Goal: Task Accomplishment & Management: Complete application form

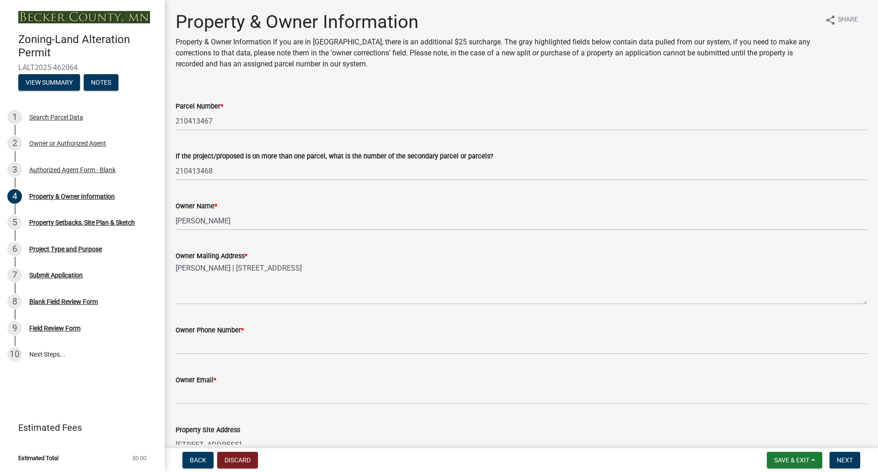
select select "e2f1cfd6-11b7-4963-a2c3-4c349a238692"
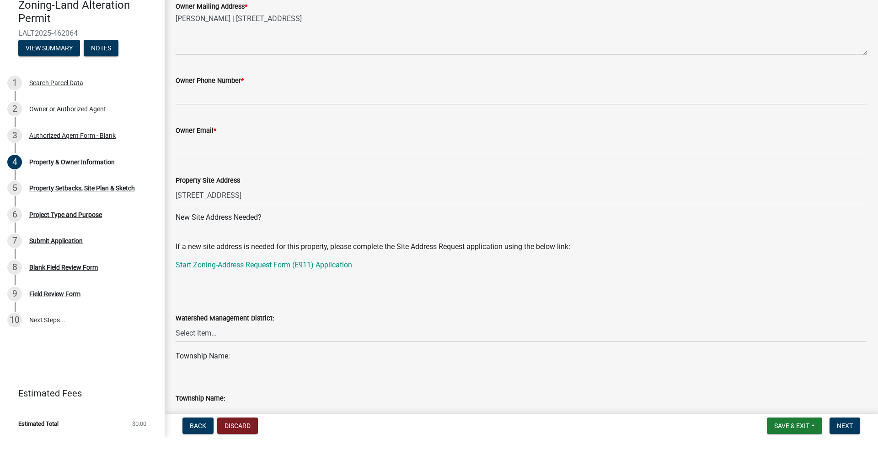
scroll to position [212, 0]
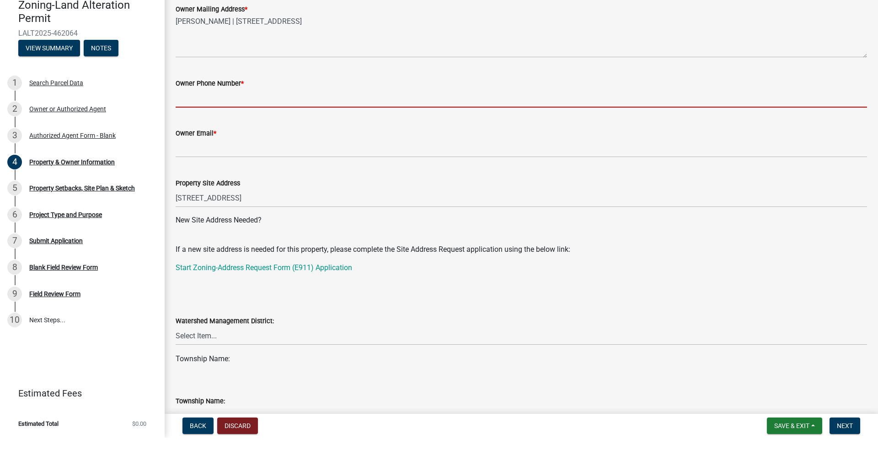
click at [284, 123] on input "Owner Phone Number *" at bounding box center [522, 132] width 692 height 19
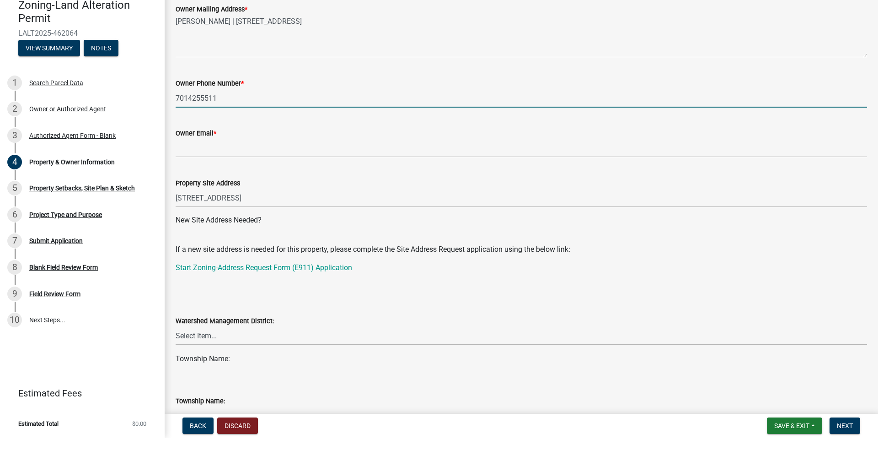
type input "7014255511"
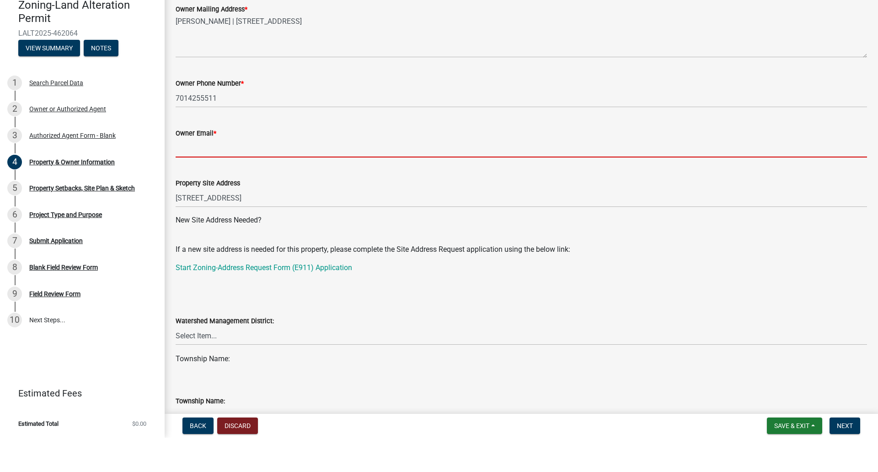
click at [278, 173] on input "Owner Email *" at bounding box center [522, 182] width 692 height 19
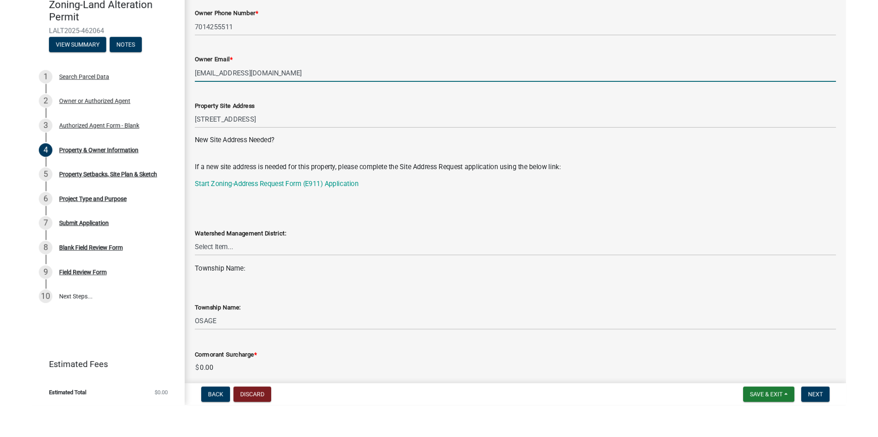
scroll to position [332, 0]
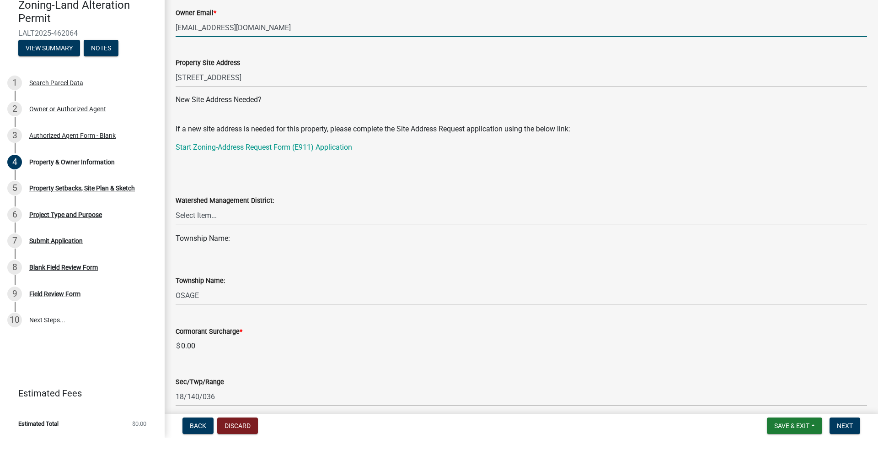
type input "[EMAIL_ADDRESS][DOMAIN_NAME]"
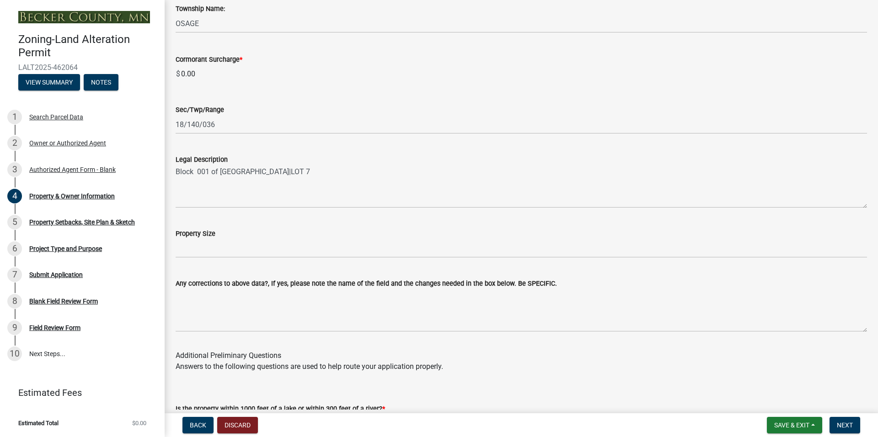
scroll to position [679, 0]
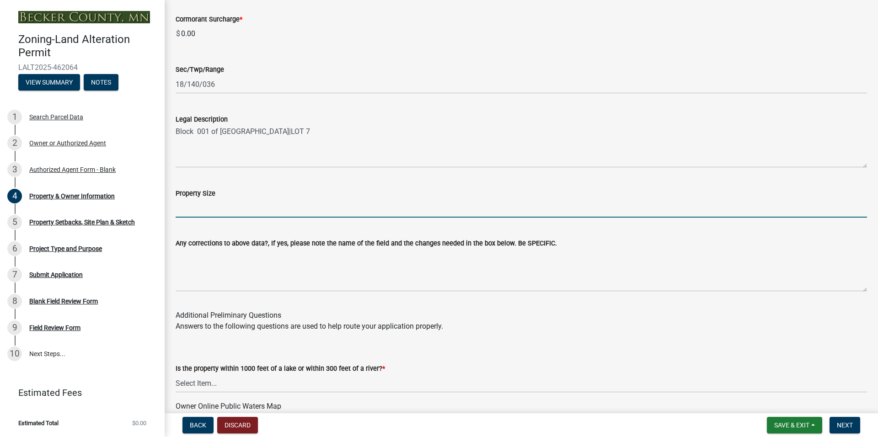
click at [308, 206] on input "Property Size" at bounding box center [522, 208] width 692 height 19
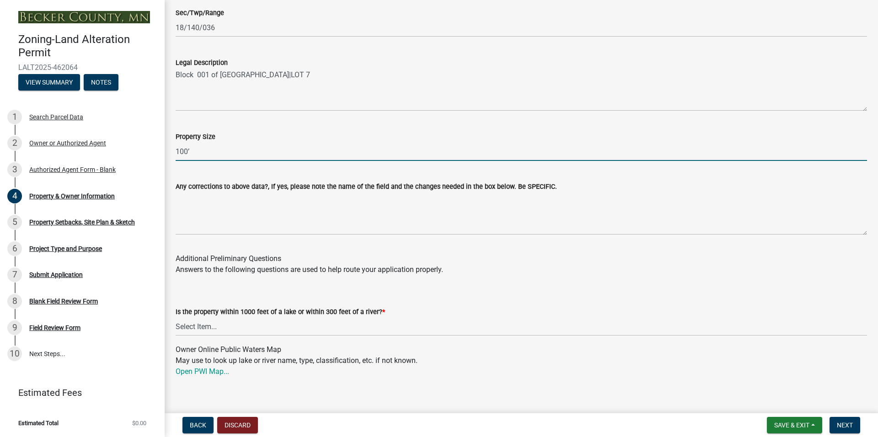
scroll to position [815, 0]
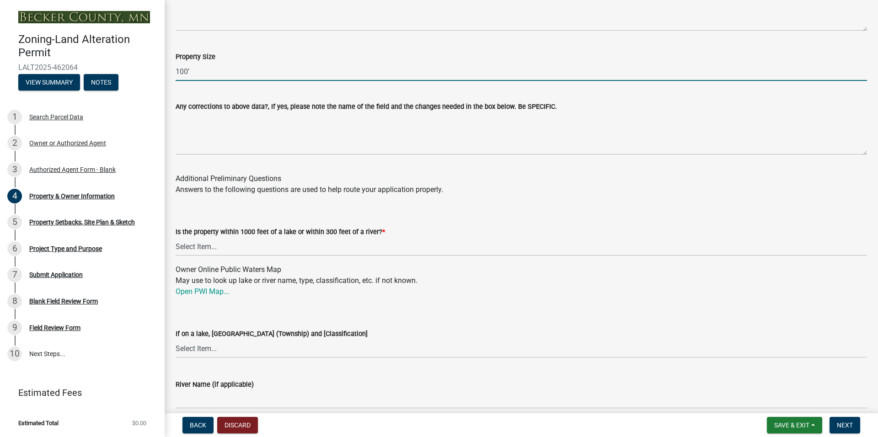
type input "100’"
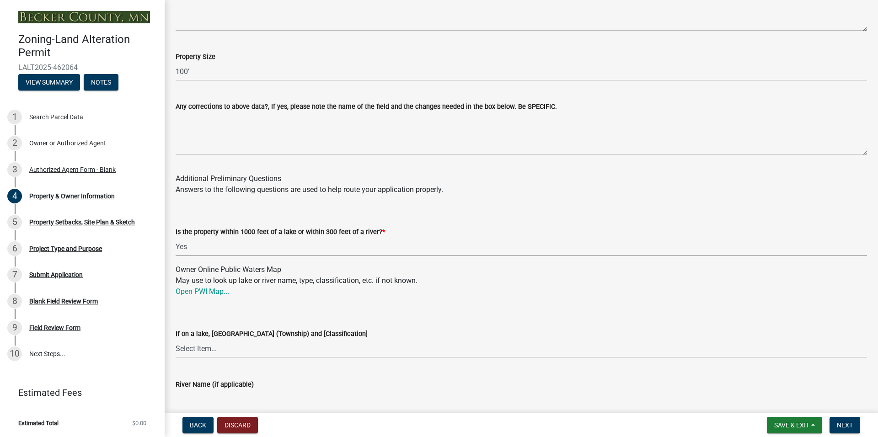
select select "d4d80fd2-4592-4b42-b162-92c6ae87a66c"
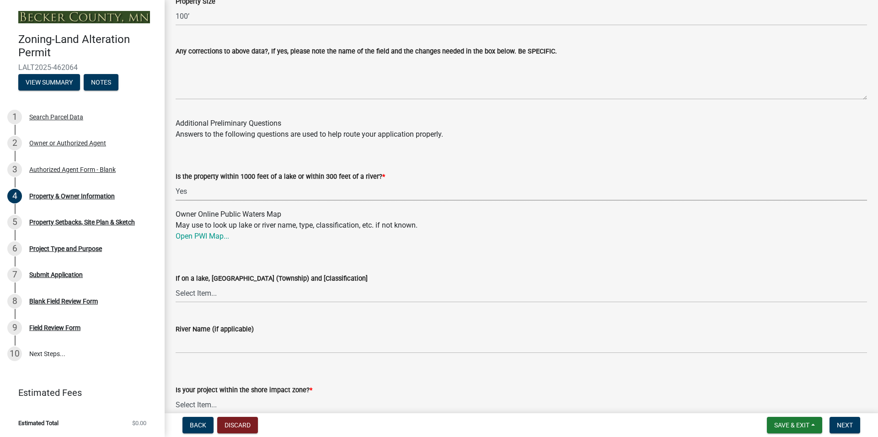
scroll to position [883, 0]
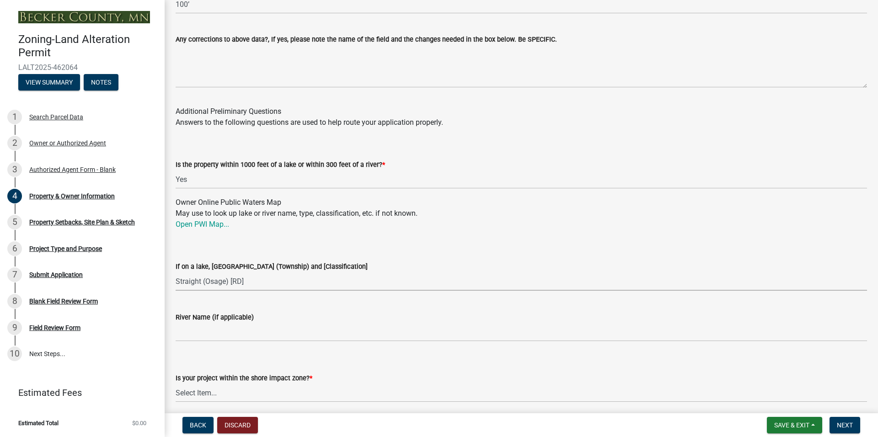
select select "74b38581-eb1c-4459-a8aa-f8963255928e"
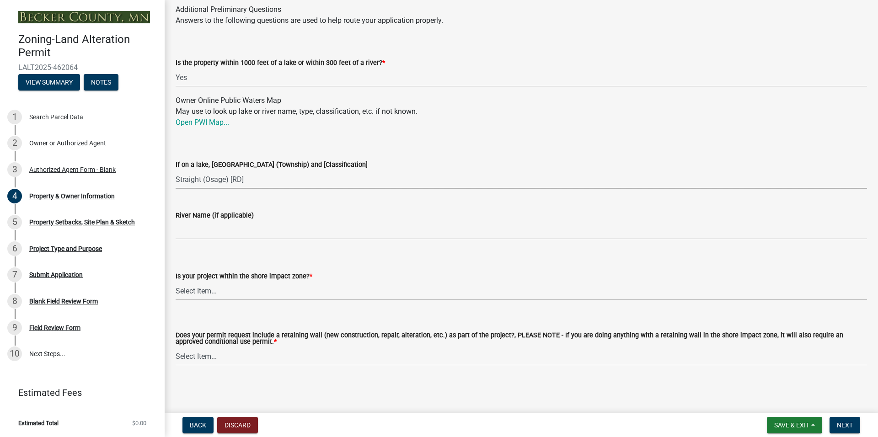
scroll to position [985, 0]
select select "6573e6a6-080b-4972-8b75-e5954742db34"
select select "c1c19f9b-ed98-4a80-b19c-b5d7b660d61e"
click at [841, 429] on button "Next" at bounding box center [845, 425] width 31 height 16
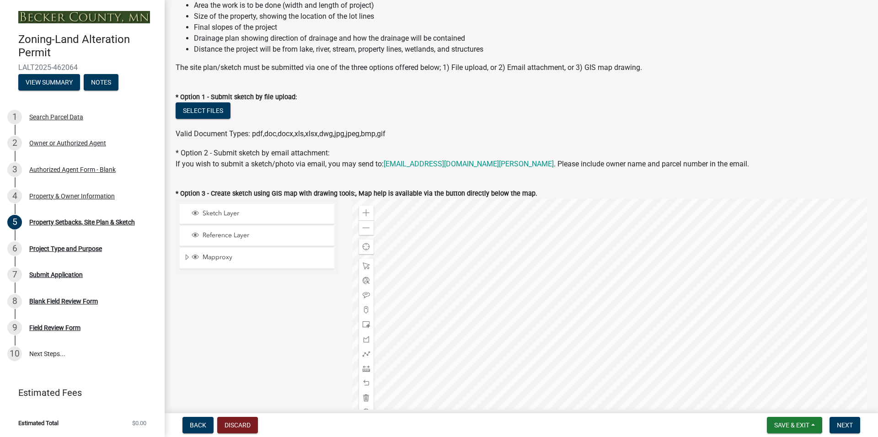
scroll to position [204, 0]
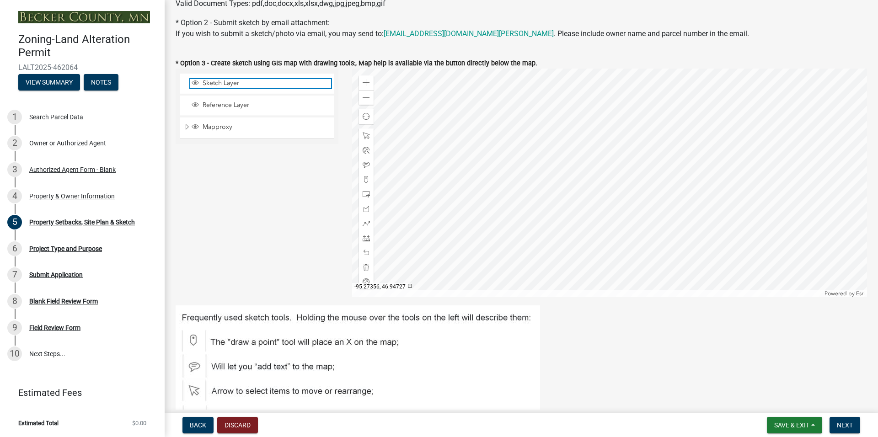
click at [266, 83] on span "Sketch Layer" at bounding box center [265, 83] width 131 height 8
click at [365, 223] on span at bounding box center [366, 223] width 7 height 7
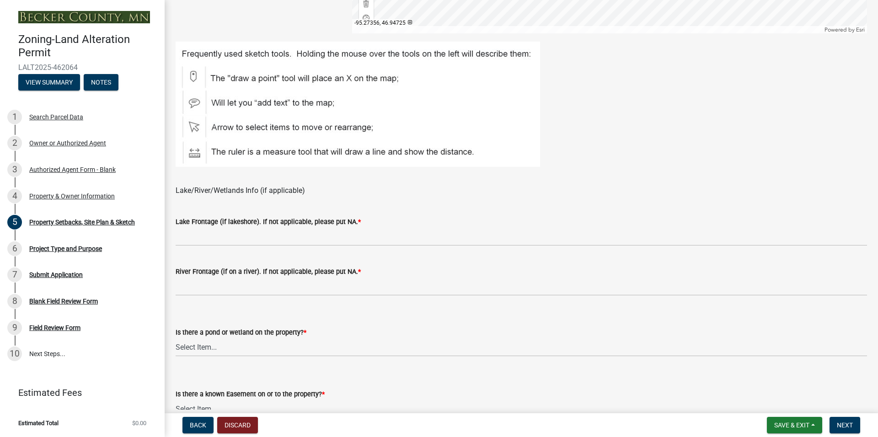
scroll to position [502, 0]
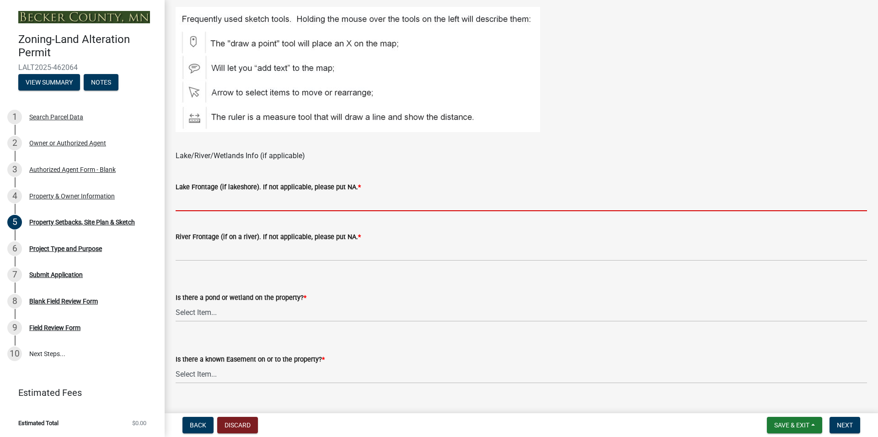
click at [264, 202] on input "Lake Frontage (if lakeshore). If not applicable, please put NA. *" at bounding box center [522, 202] width 692 height 19
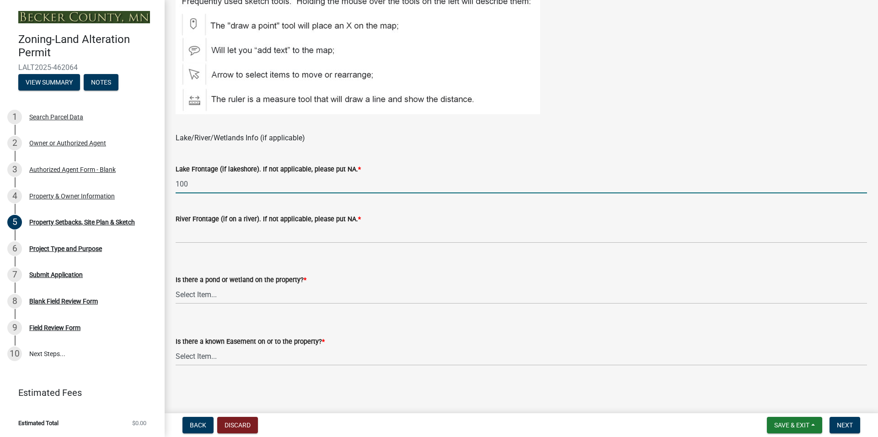
type input "100"
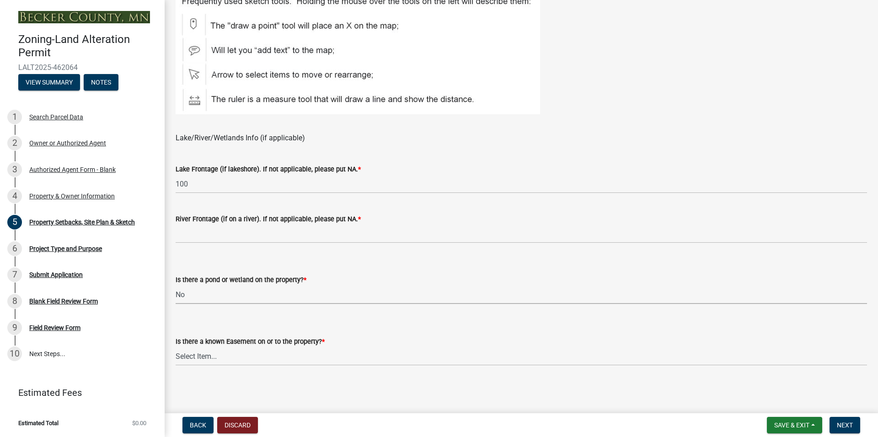
select select "023fca83-4df2-42b9-94ed-3498437255e1"
select select "84ece663-5328-4739-b2f5-2b1393f0600c"
click at [835, 429] on button "Next" at bounding box center [845, 425] width 31 height 16
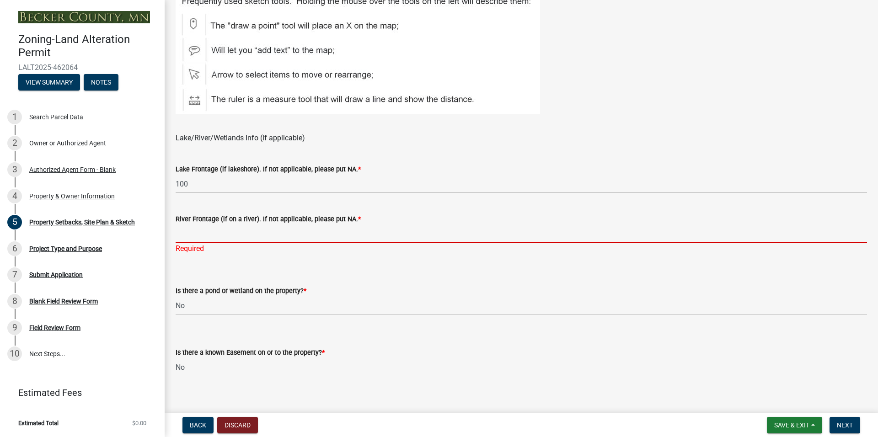
click at [326, 235] on input "River Frontage (if on a river). If not applicable, please put NA. *" at bounding box center [522, 234] width 692 height 19
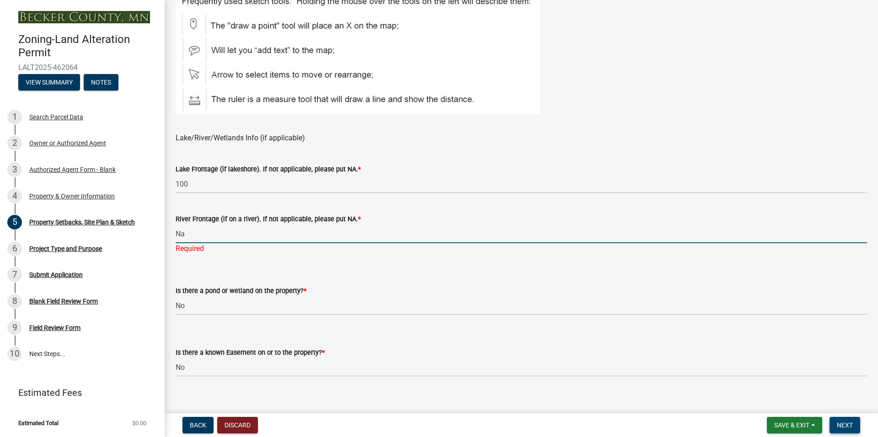
type input "Na"
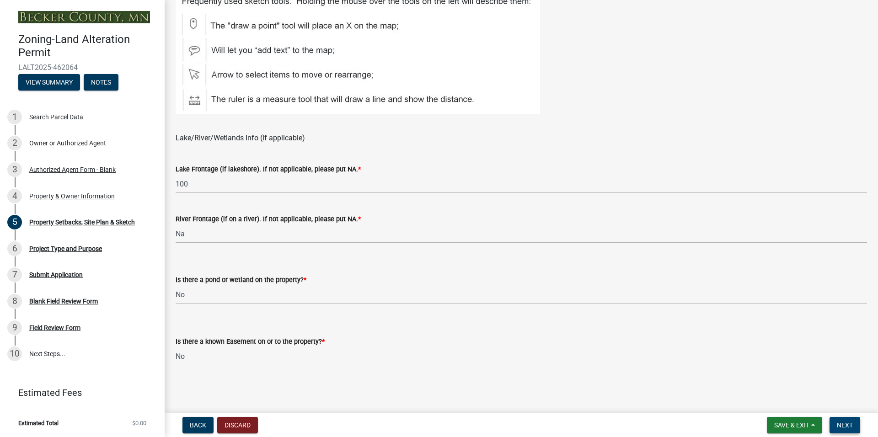
click at [844, 422] on span "Next" at bounding box center [845, 425] width 16 height 7
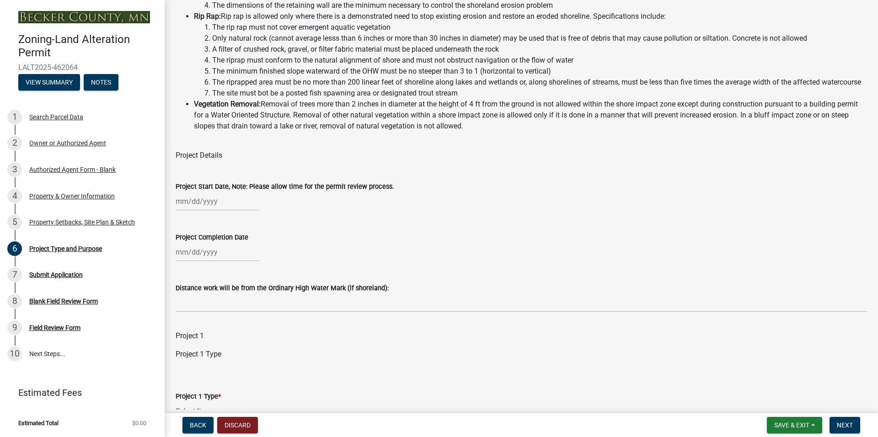
scroll to position [181, 0]
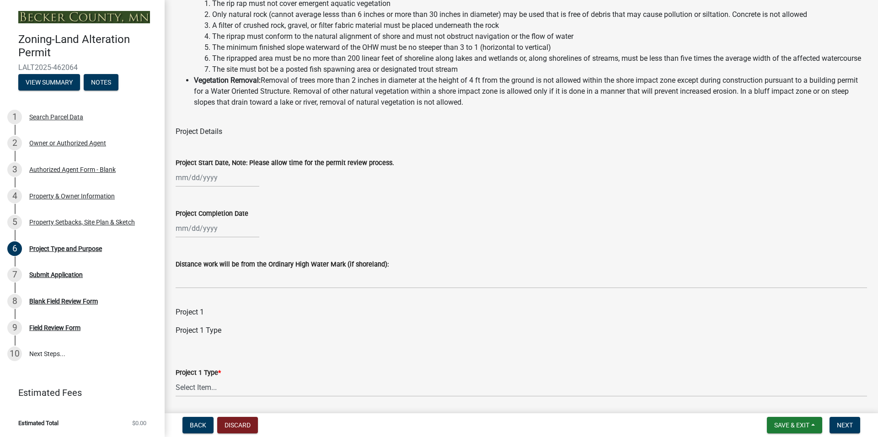
select select "8"
select select "2025"
click at [197, 181] on div "[PERSON_NAME] Feb Mar Apr [PERSON_NAME][DATE] Oct Nov [DATE] 1526 1527 1528 152…" at bounding box center [218, 177] width 84 height 19
click at [183, 268] on div "18" at bounding box center [184, 270] width 15 height 15
type input "[DATE]"
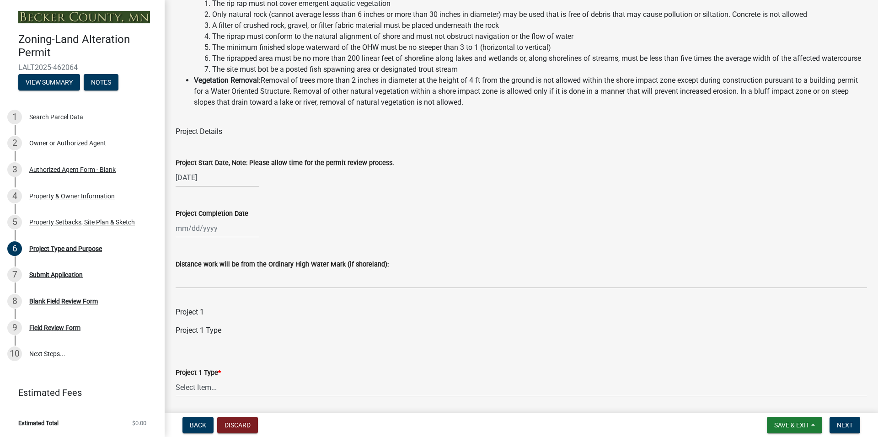
select select "8"
select select "2025"
click at [201, 228] on div "[PERSON_NAME] Feb Mar Apr [PERSON_NAME][DATE] Oct Nov [DATE] 1526 1527 1528 152…" at bounding box center [218, 228] width 84 height 19
click at [183, 338] on div "25" at bounding box center [184, 335] width 15 height 15
type input "[DATE]"
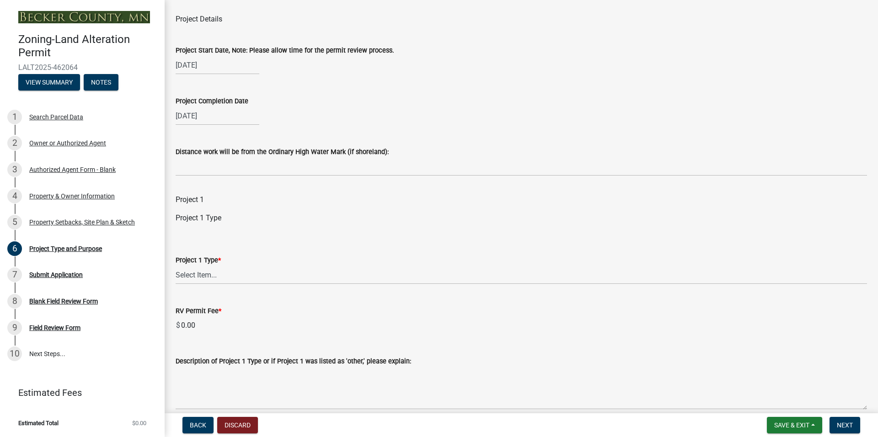
scroll to position [305, 0]
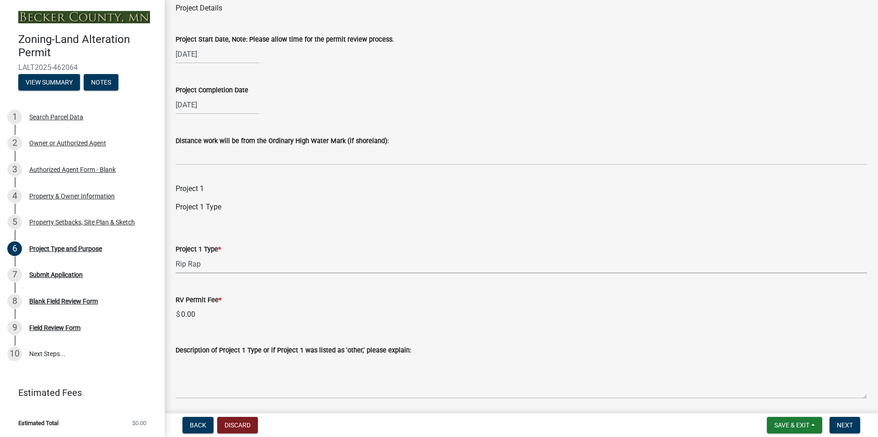
select select "b4264a6f-2953-43c7-8ea4-b1fbf8df3fde"
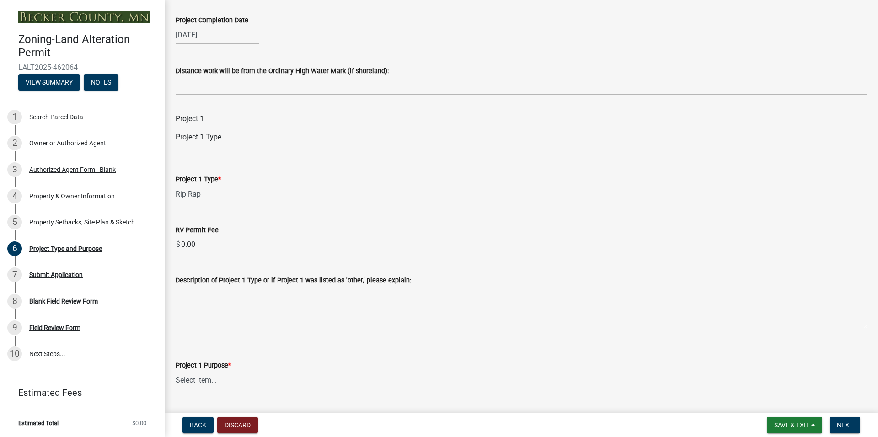
scroll to position [401, 0]
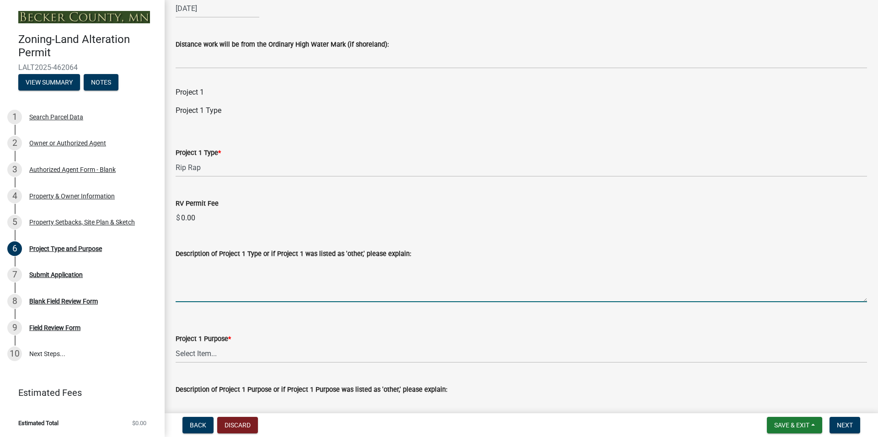
click at [238, 288] on textarea "Description of Project 1 Type or if Project 1 was listed as 'other,' please exp…" at bounding box center [522, 280] width 692 height 43
type textarea "50’ of rip rap, with 25’ of sand landward behind the riprap"
click at [275, 341] on div "Project 1 Purpose *" at bounding box center [522, 338] width 692 height 11
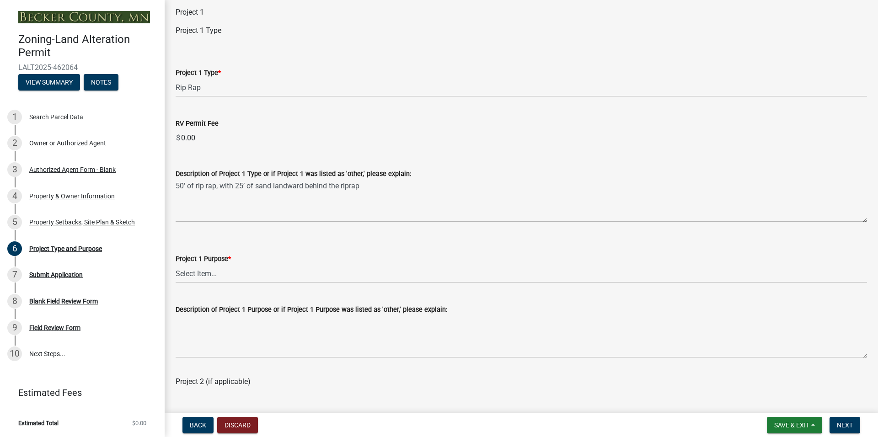
scroll to position [483, 0]
select select "3a854355-afb0-4d06-8940-354536b01f5c"
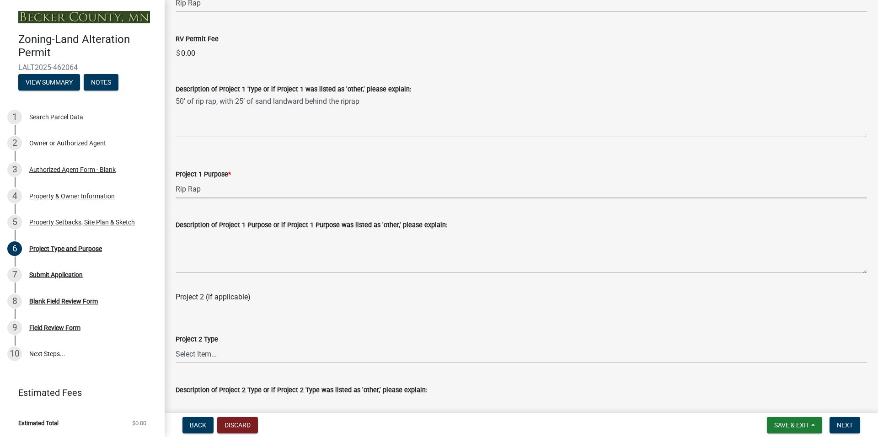
scroll to position [568, 0]
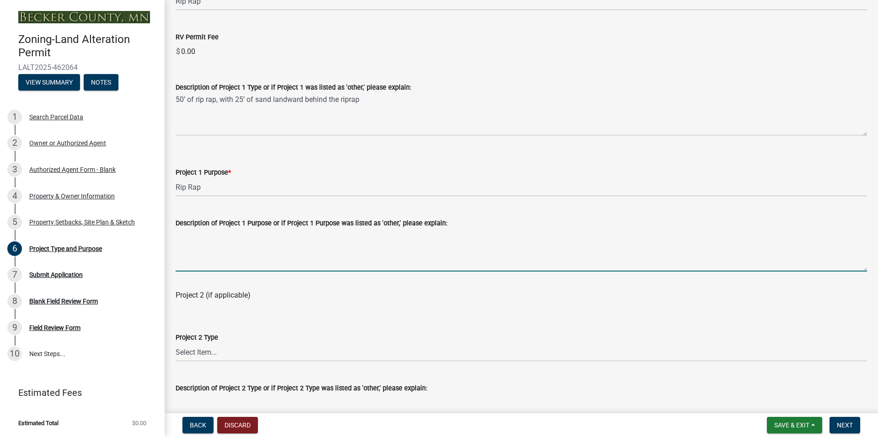
click at [310, 253] on textarea "Description of Project 1 Purpose or if Project 1 Purpose was listed as 'other,'…" at bounding box center [522, 250] width 692 height 43
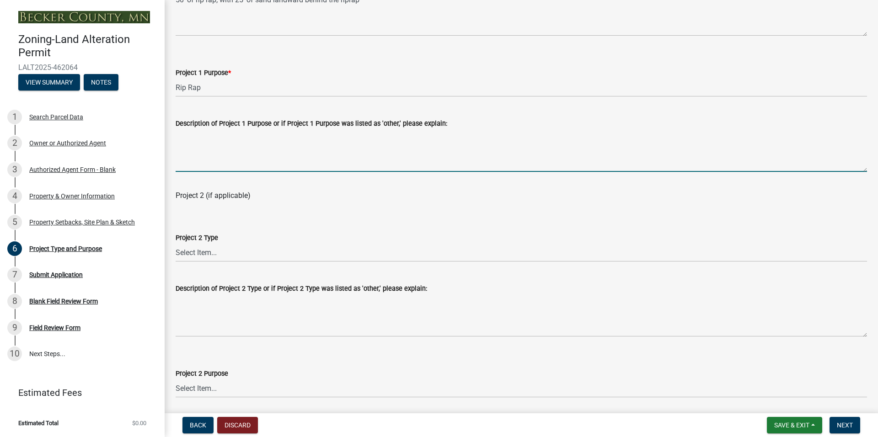
scroll to position [690, 0]
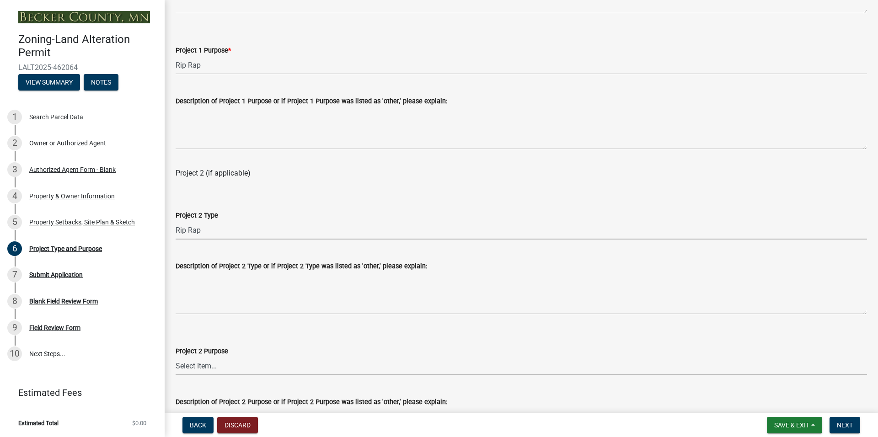
select select "5f470247-3147-41e6-a272-9ed99cf2f866"
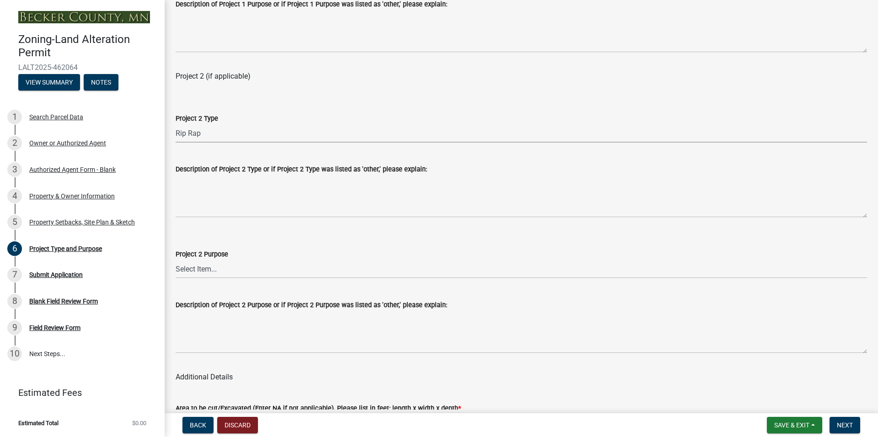
scroll to position [798, 0]
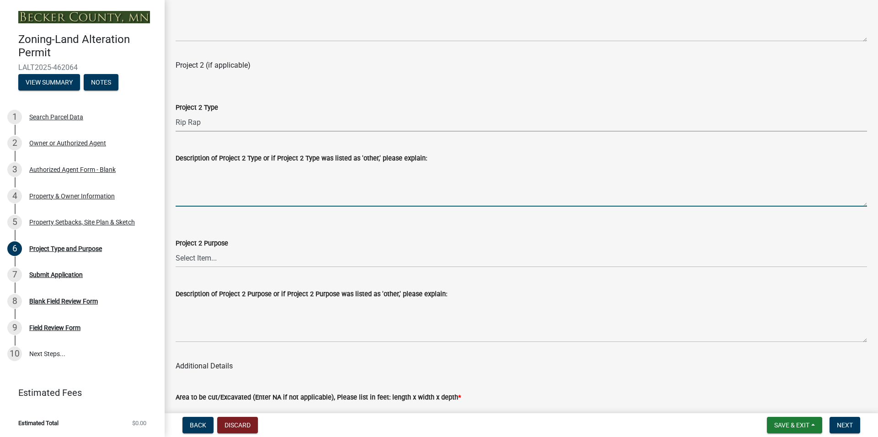
click at [296, 195] on textarea "Description of Project 2 Type or if Project 2 Type was listed as 'other,' pleas…" at bounding box center [522, 185] width 692 height 43
type textarea "50’ rip rap with 25’ sand behind rocks adjoining other property"
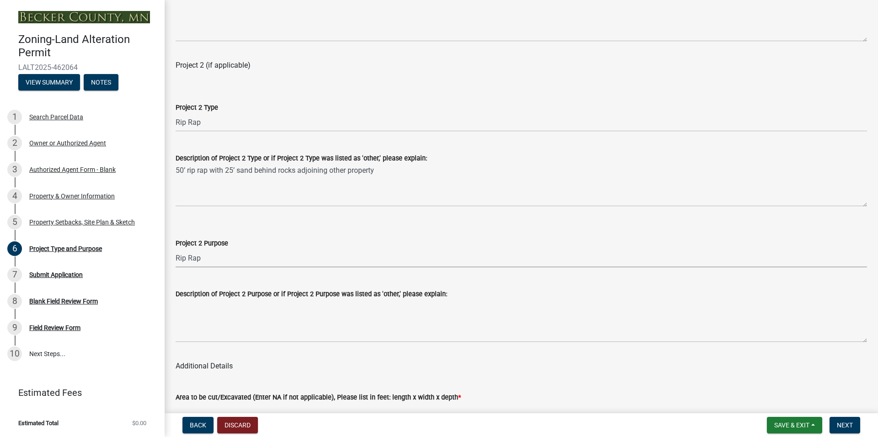
select select "67b601bb-eb9f-49a3-8f95-626f897f3ed5"
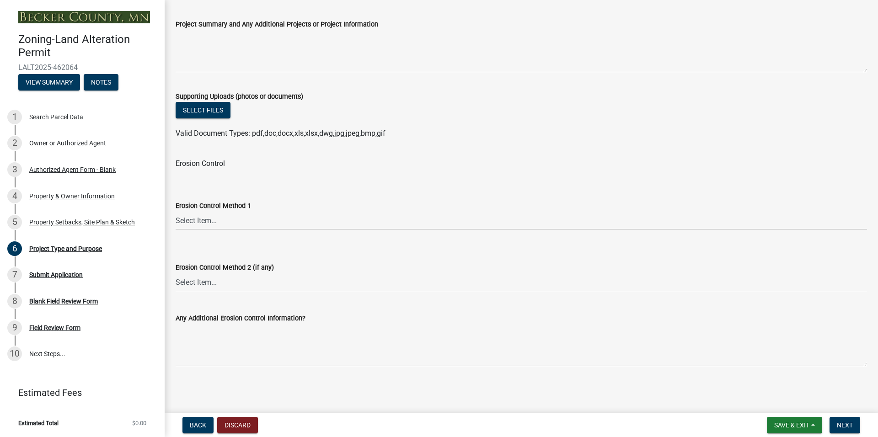
scroll to position [1374, 0]
click at [849, 428] on span "Next" at bounding box center [845, 425] width 16 height 7
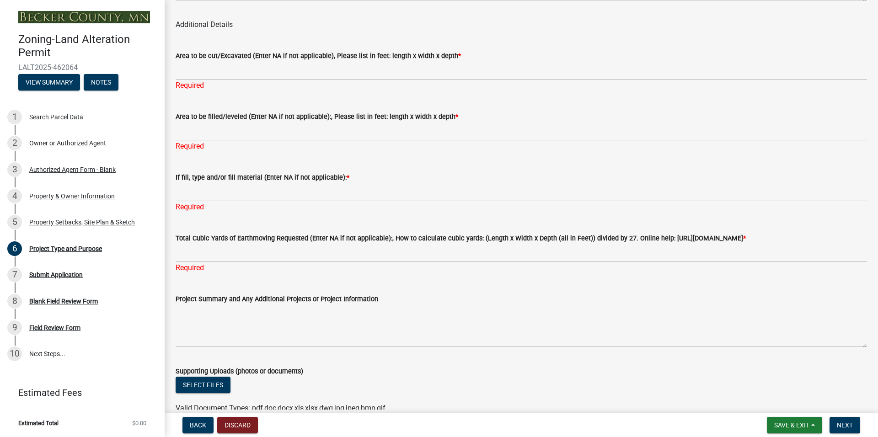
scroll to position [1091, 0]
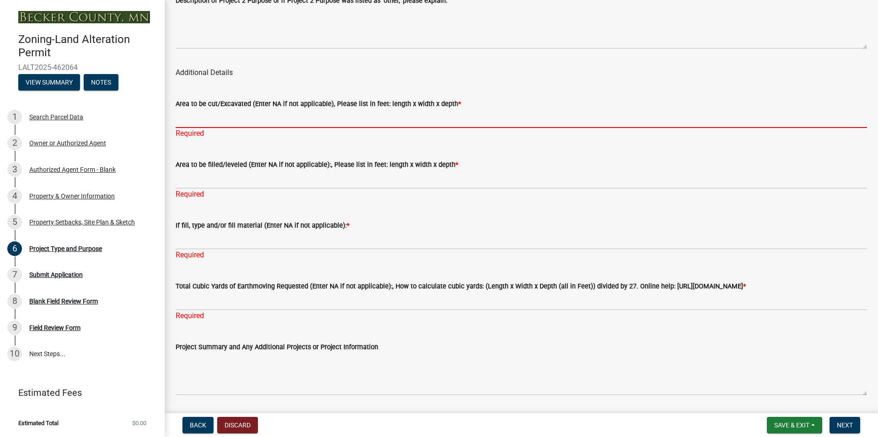
click at [267, 114] on input "Area to be cut/Excavated (Enter NA if not applicable), Please list in feet: len…" at bounding box center [522, 118] width 692 height 19
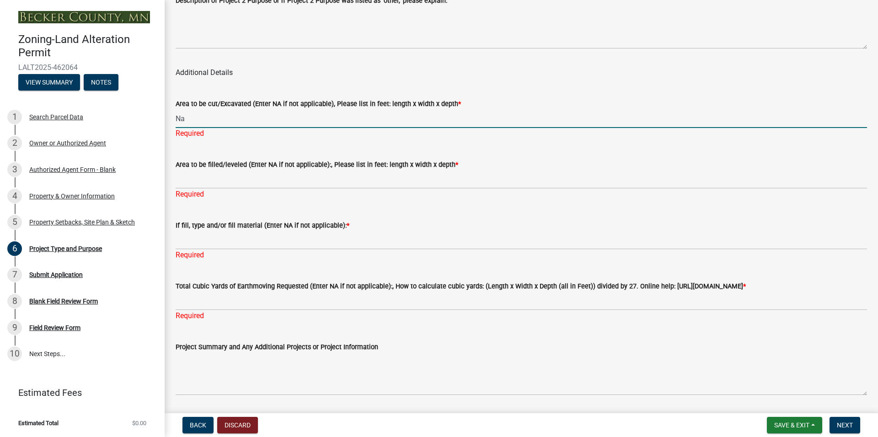
type input "Na"
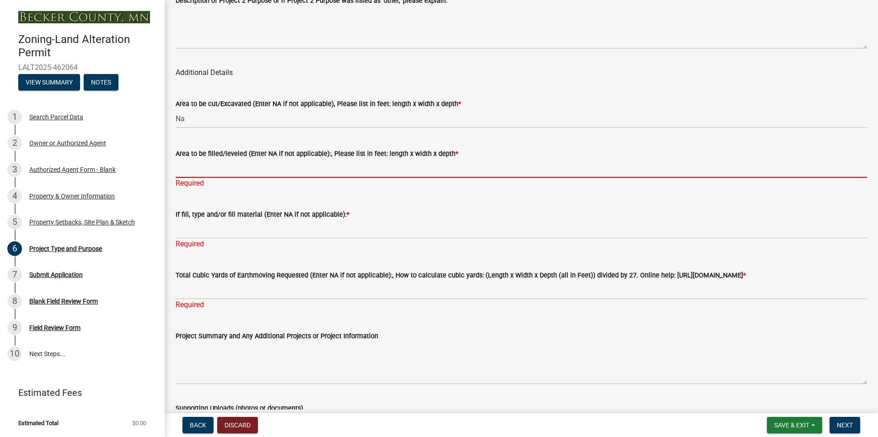
click at [268, 172] on input "Area to be filled/leveled (Enter NA if not applicable):, Please list in feet: l…" at bounding box center [522, 168] width 692 height 19
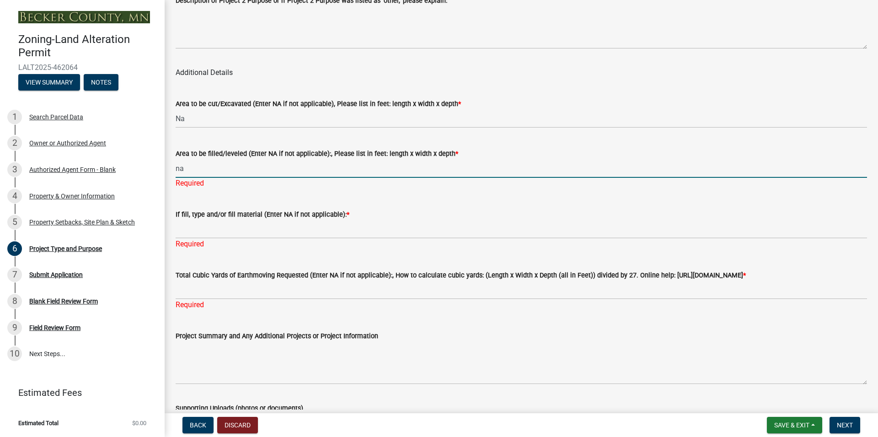
type input "na"
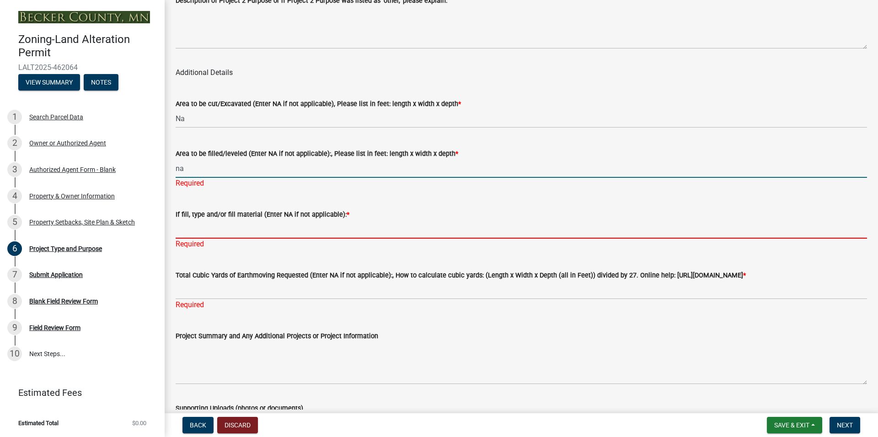
click at [279, 229] on div "If fill, type and/or fill material (Enter NA if not applicable): * Required" at bounding box center [522, 223] width 692 height 54
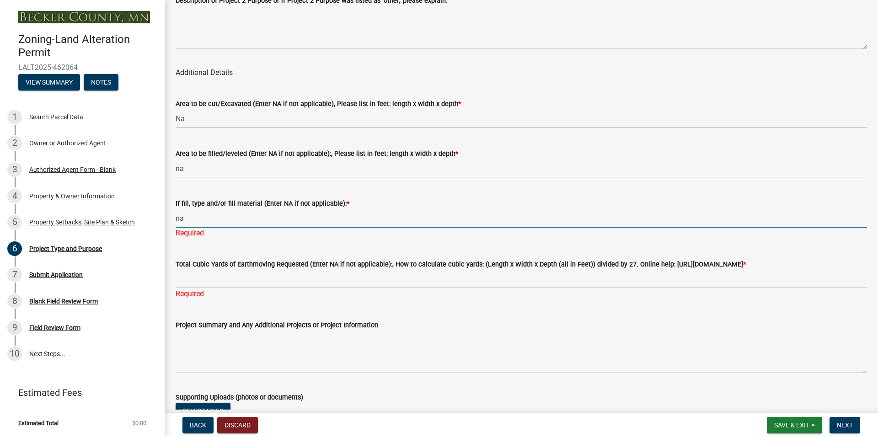
type input "na"
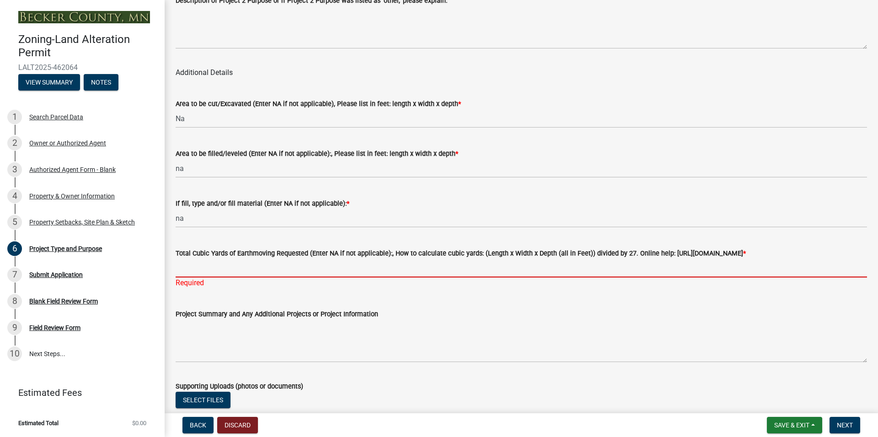
click at [265, 283] on div "Total Cubic Yards of Earthmoving Requested (Enter NA if not applicable):, How t…" at bounding box center [522, 262] width 692 height 54
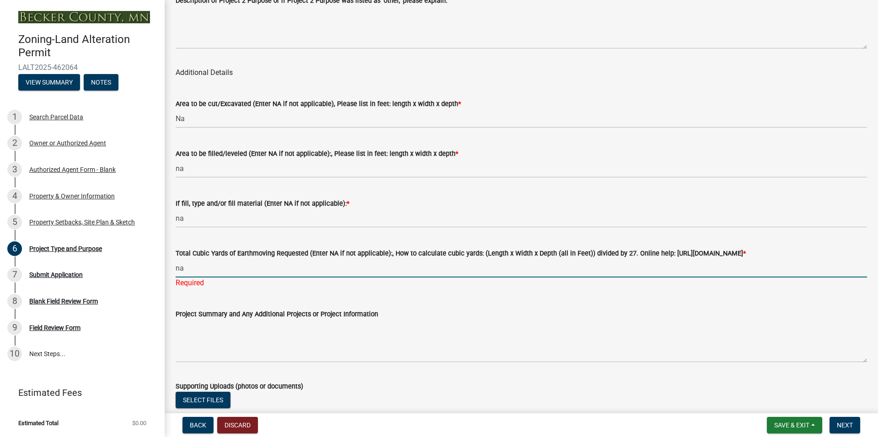
type input "na"
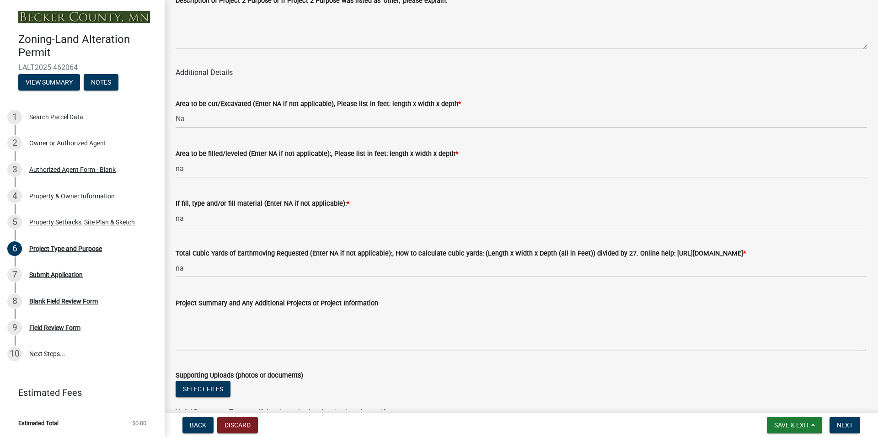
click at [269, 303] on div "Project Summary and Any Additional Projects or Project Information" at bounding box center [522, 318] width 692 height 67
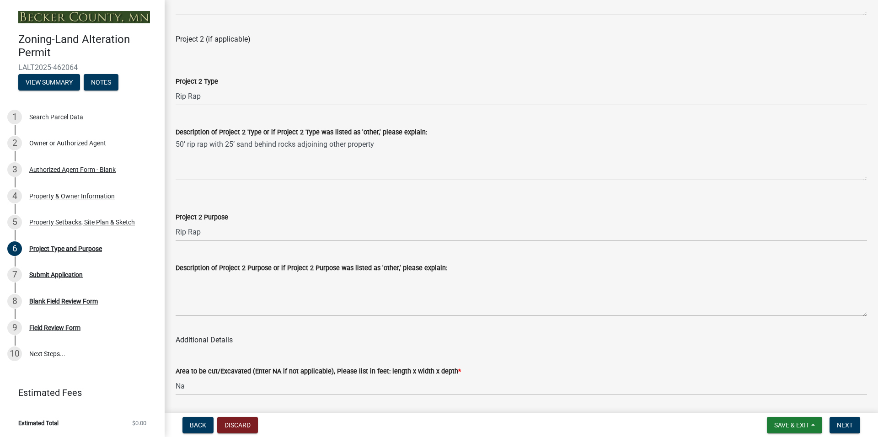
scroll to position [756, 0]
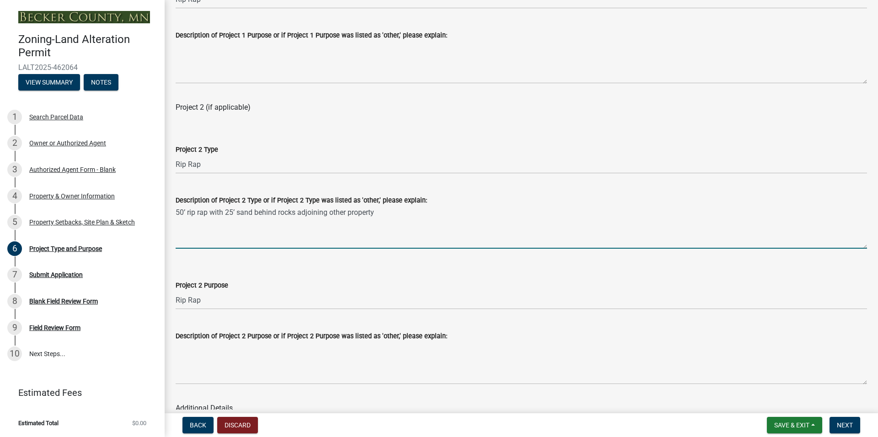
drag, startPoint x: 381, startPoint y: 212, endPoint x: 405, endPoint y: 220, distance: 25.9
click at [381, 212] on textarea "50’ rip rap with 25’ sand behind rocks adjoining other property" at bounding box center [522, 227] width 692 height 43
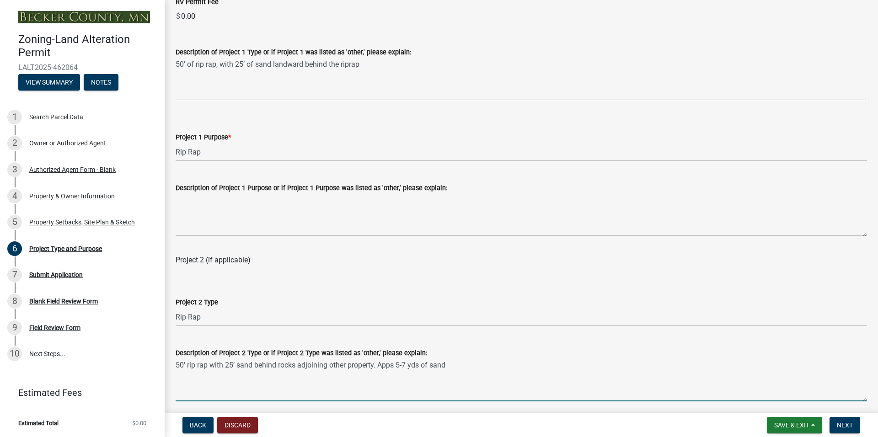
scroll to position [542, 0]
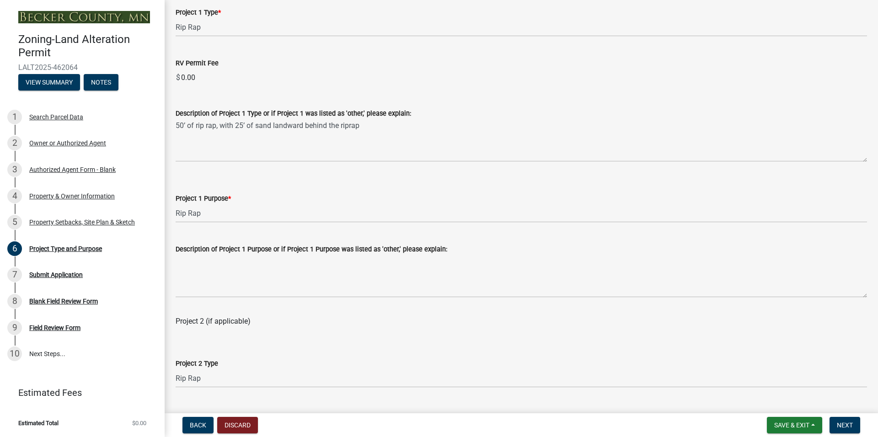
type textarea "50’ rip rap with 25’ sand behind rocks adjoining other property. Apps 5-7 yds o…"
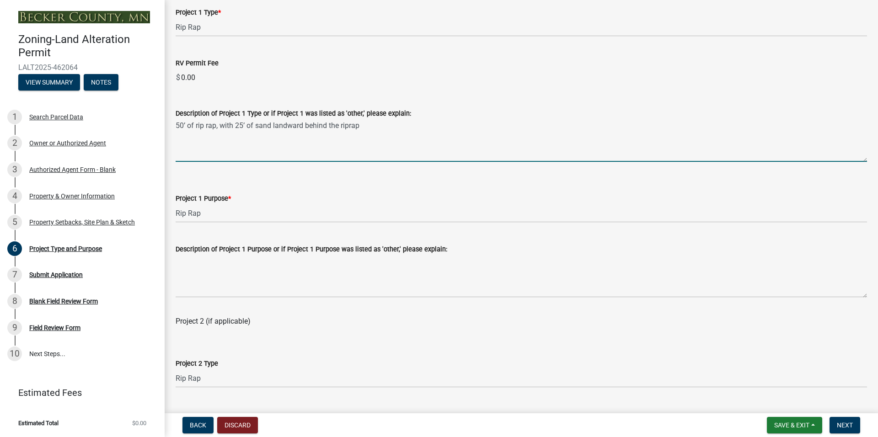
drag, startPoint x: 377, startPoint y: 119, endPoint x: 377, endPoint y: 124, distance: 5.1
click at [377, 119] on textarea "50’ of rip rap, with 25’ of sand landward behind the riprap" at bounding box center [522, 140] width 692 height 43
click at [375, 127] on textarea "50’ of rip rap, with 25’ of sand landward behind the riprap" at bounding box center [522, 140] width 692 height 43
click at [512, 142] on textarea "50’ of rip rap, with 25’ of sand landward behind the riprap. Approx 5-7 yds sand" at bounding box center [522, 140] width 692 height 43
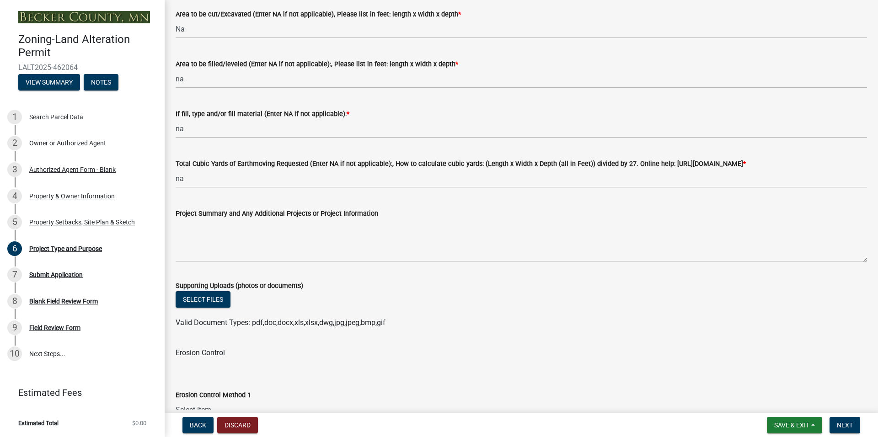
scroll to position [1283, 0]
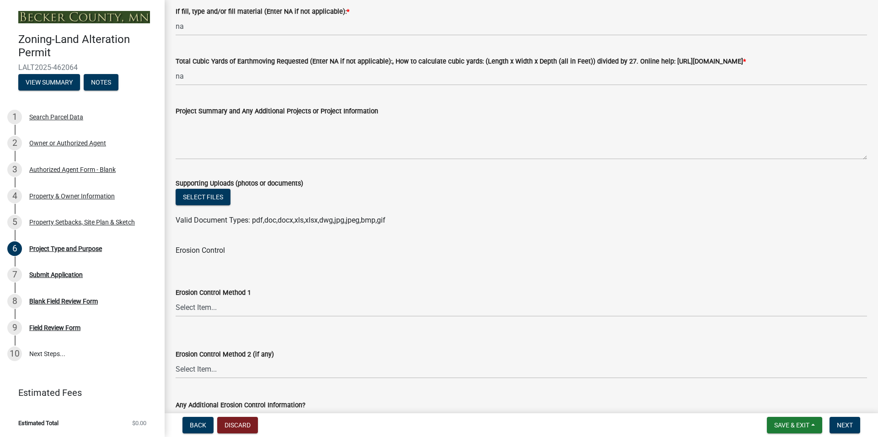
type textarea "50’ of rip rap, with 25’ of sand landward behind the riprap. Approx 5-7 yds sand"
click at [621, 273] on div "Erosion Control Method 1 Select Item... Sod Seed Only Mulch Only Stake-Sod Seed…" at bounding box center [522, 290] width 692 height 54
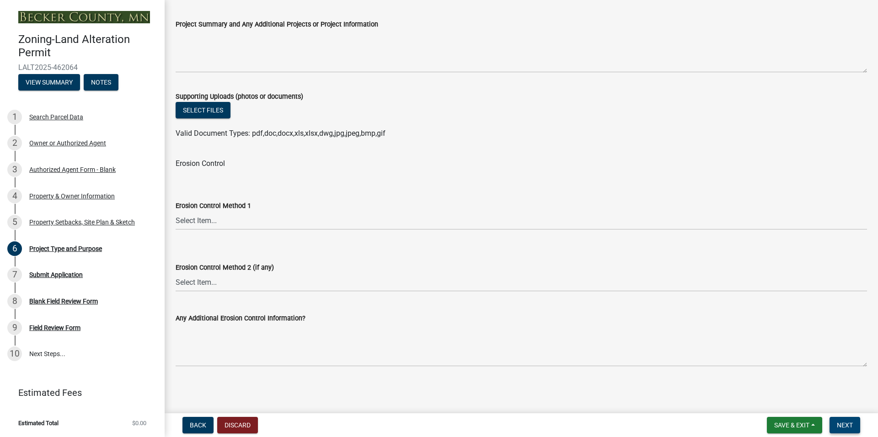
scroll to position [1374, 0]
click at [848, 431] on button "Next" at bounding box center [845, 425] width 31 height 16
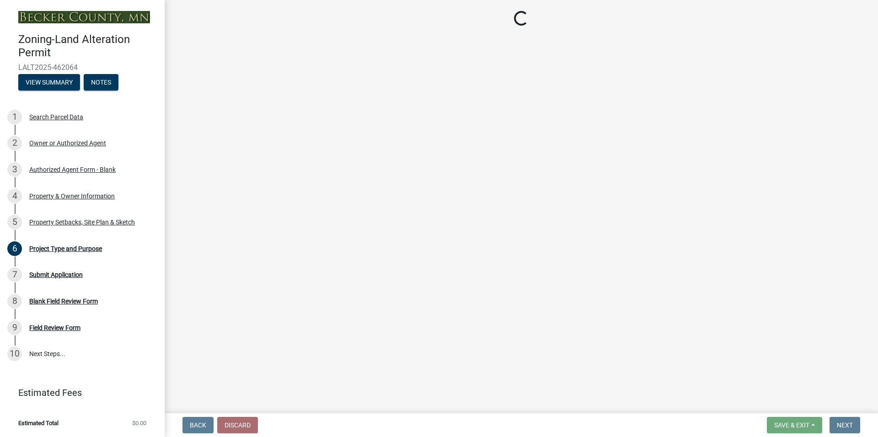
scroll to position [0, 0]
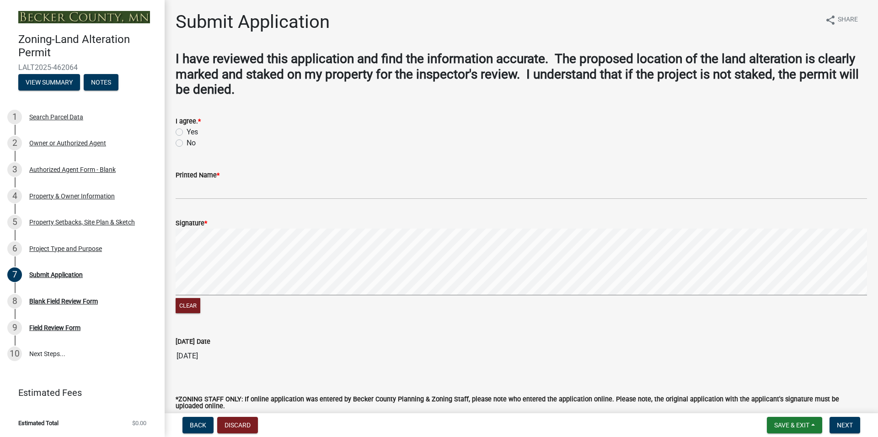
click at [187, 132] on label "Yes" at bounding box center [192, 132] width 11 height 11
click at [187, 132] on input "Yes" at bounding box center [190, 130] width 6 height 6
radio input "true"
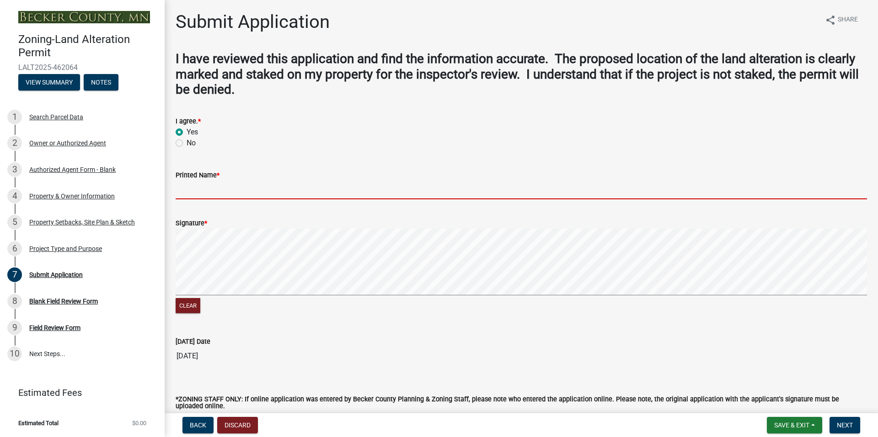
click at [212, 196] on input "Printed Name *" at bounding box center [522, 190] width 692 height 19
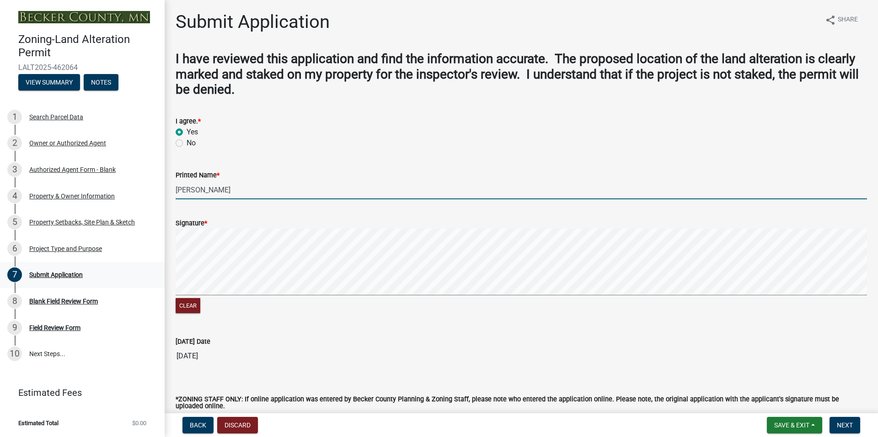
click at [234, 192] on wm-data-entity-input-list "I have reviewed this application and find the information accurate. The propose…" at bounding box center [522, 244] width 692 height 387
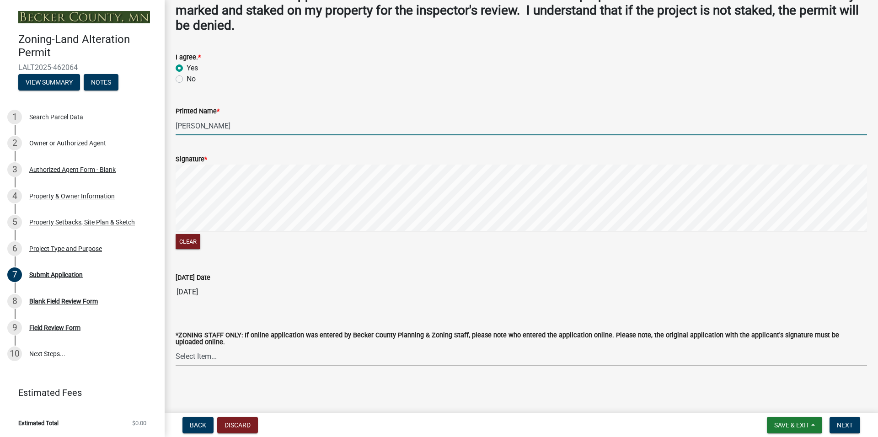
scroll to position [64, 0]
type input "[PERSON_NAME]"
click at [630, 311] on div "*ZONING STAFF ONLY: If online application was entered by Becker County Planning…" at bounding box center [522, 337] width 692 height 57
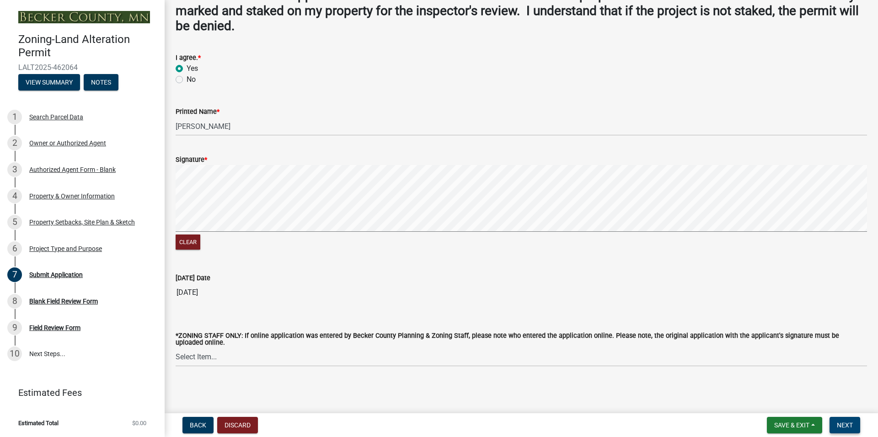
click at [853, 426] on button "Next" at bounding box center [845, 425] width 31 height 16
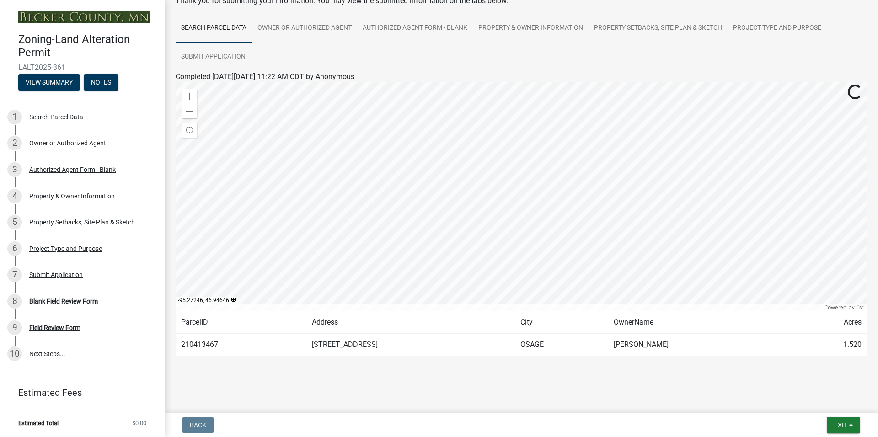
scroll to position [56, 0]
click at [832, 429] on button "Exit" at bounding box center [843, 425] width 33 height 16
click at [819, 400] on button "Save & Exit" at bounding box center [824, 402] width 73 height 22
